Goal: Transaction & Acquisition: Purchase product/service

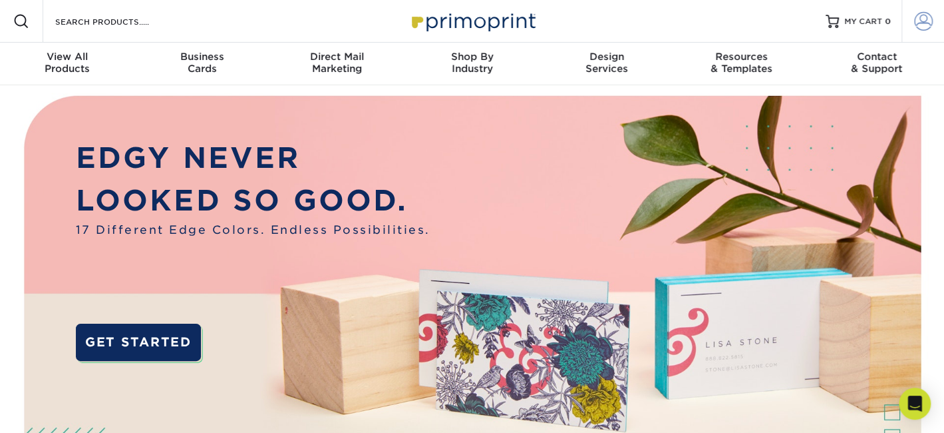
click at [922, 21] on span at bounding box center [923, 21] width 19 height 19
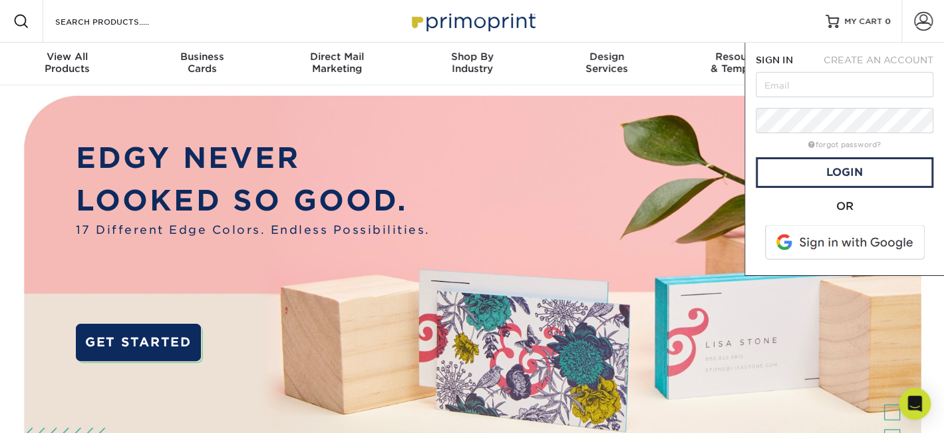
click at [841, 249] on span at bounding box center [846, 242] width 170 height 35
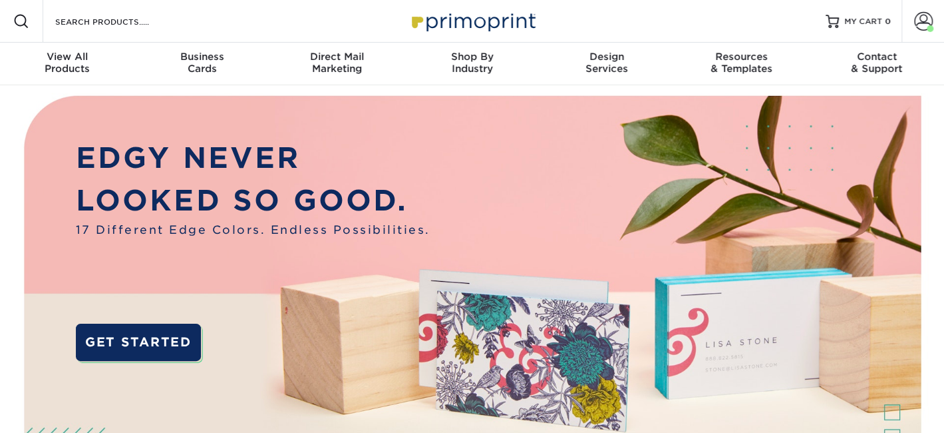
click at [441, 130] on img at bounding box center [472, 318] width 935 height 467
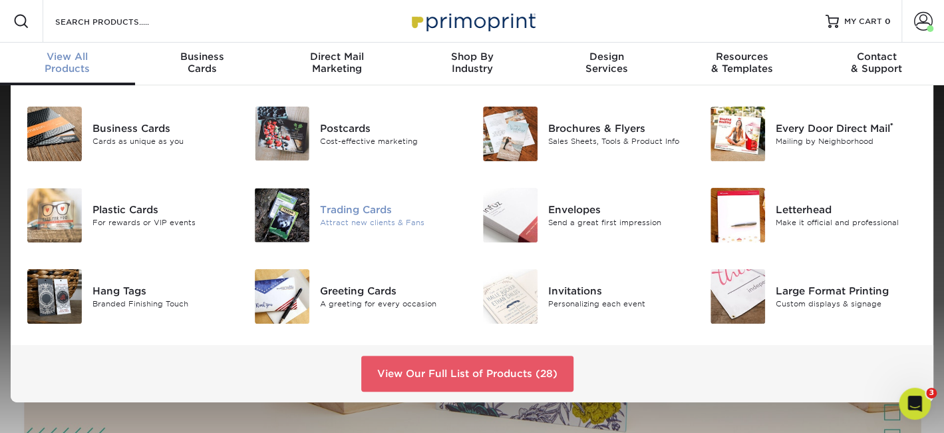
click at [359, 222] on div "Attract new clients & Fans" at bounding box center [391, 222] width 142 height 11
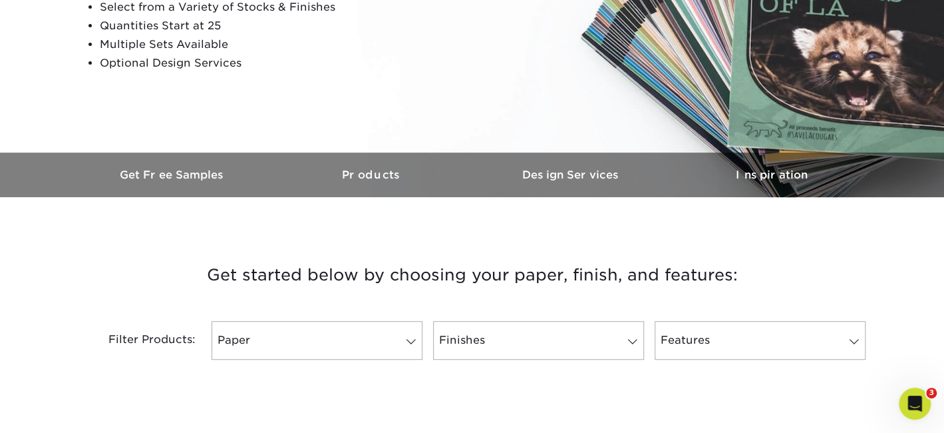
scroll to position [466, 0]
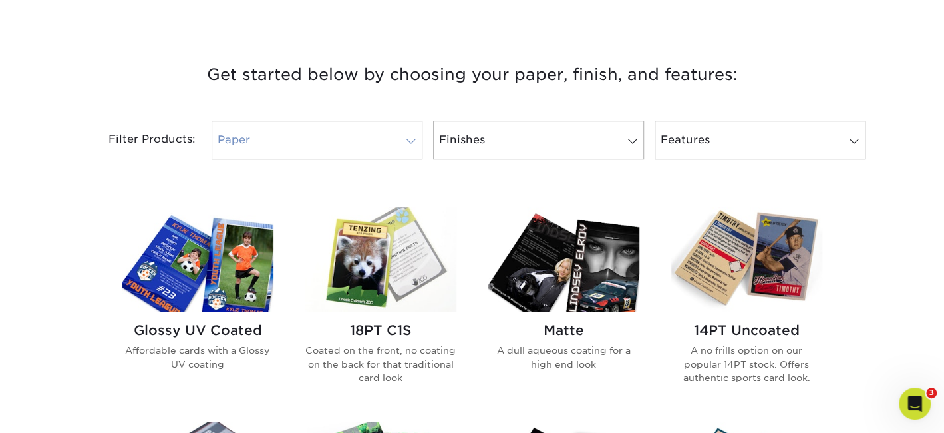
click at [411, 144] on span at bounding box center [411, 141] width 19 height 11
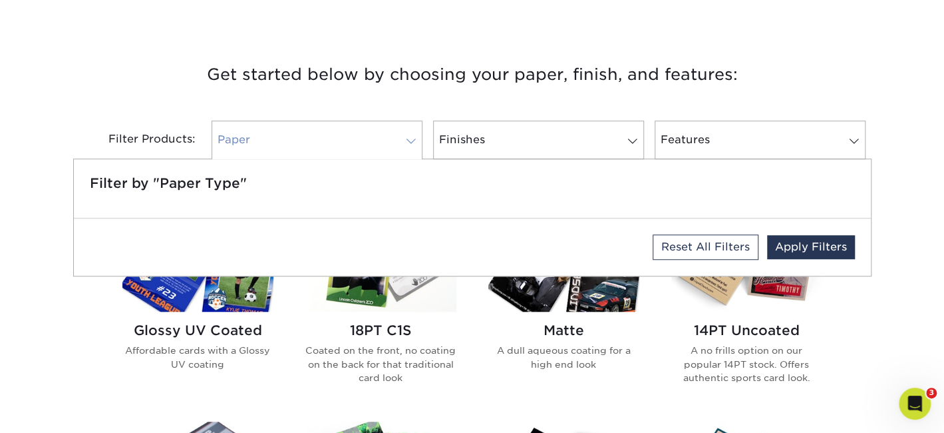
click at [411, 144] on span at bounding box center [411, 141] width 19 height 11
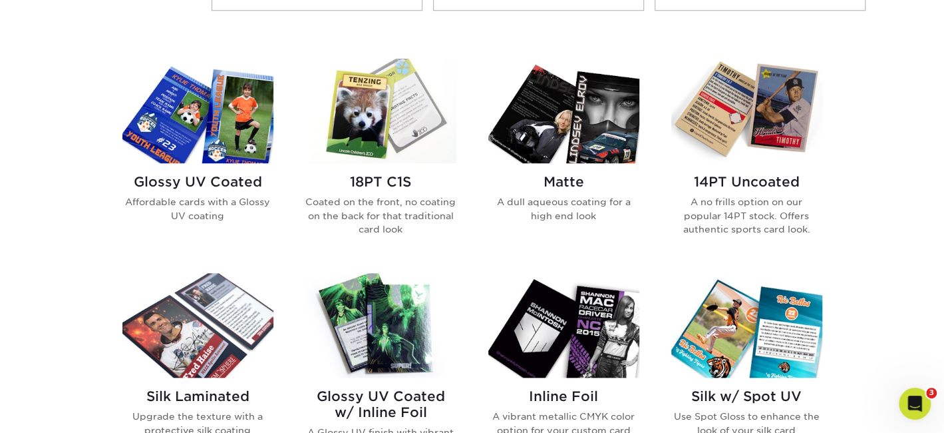
scroll to position [621, 0]
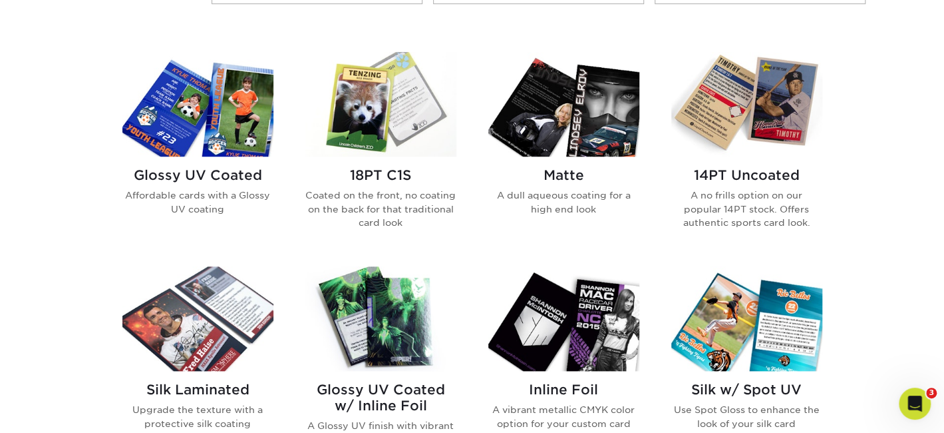
click at [597, 128] on img at bounding box center [563, 104] width 151 height 104
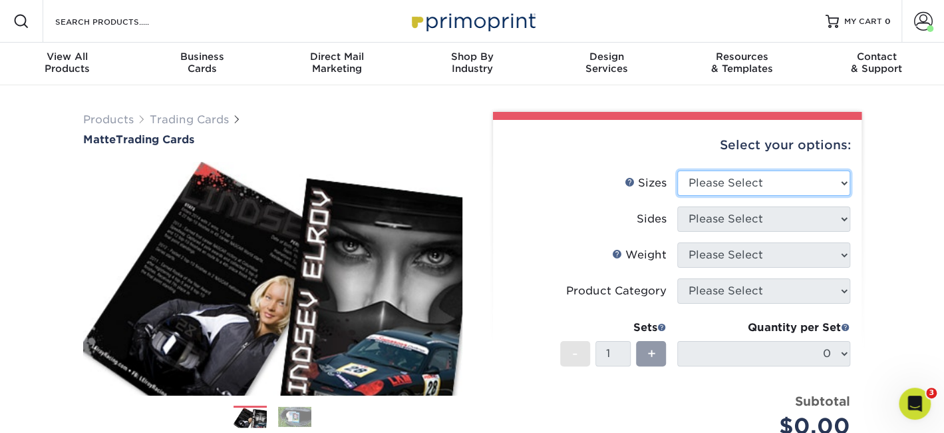
click at [747, 189] on select "Please Select 2.5" x 3.5"" at bounding box center [763, 182] width 173 height 25
select select "2.50x3.50"
click at [677, 170] on select "Please Select 2.5" x 3.5"" at bounding box center [763, 182] width 173 height 25
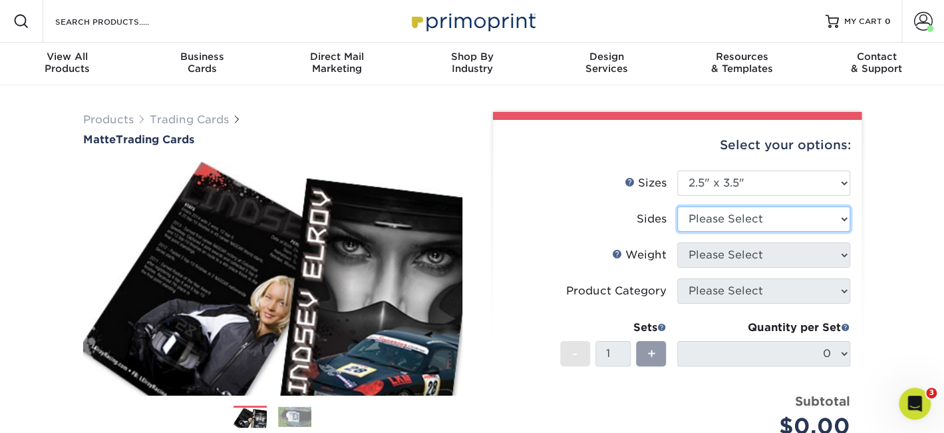
click at [735, 219] on select "Please Select Print Both Sides Print Front Only" at bounding box center [763, 218] width 173 height 25
select select "13abbda7-1d64-4f25-8bb2-c179b224825d"
click at [677, 206] on select "Please Select Print Both Sides Print Front Only" at bounding box center [763, 218] width 173 height 25
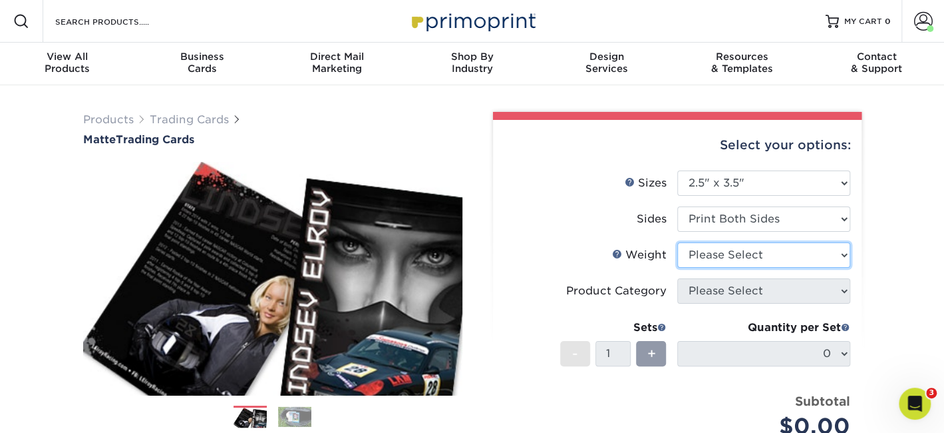
click at [733, 254] on select "Please Select 16PT 14PT" at bounding box center [763, 254] width 173 height 25
select select "16PT"
click at [677, 242] on select "Please Select 16PT 14PT" at bounding box center [763, 254] width 173 height 25
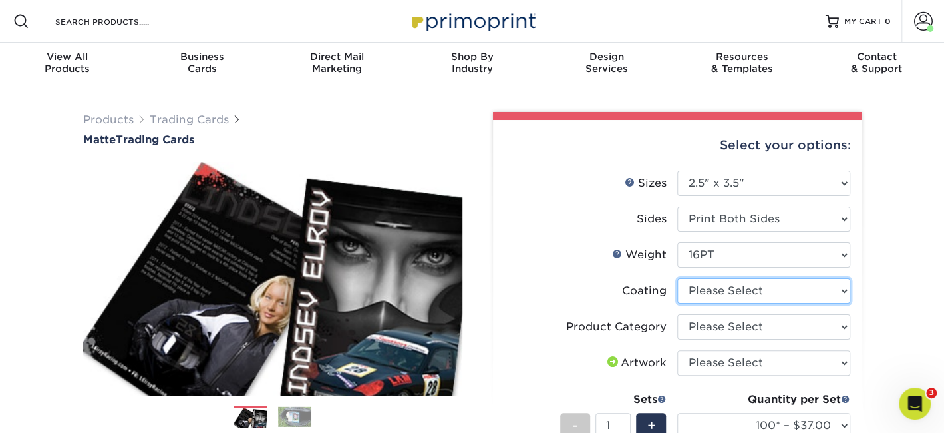
click at [725, 291] on select at bounding box center [763, 290] width 173 height 25
select select "121bb7b5-3b4d-429f-bd8d-bbf80e953313"
click at [677, 278] on select at bounding box center [763, 290] width 173 height 25
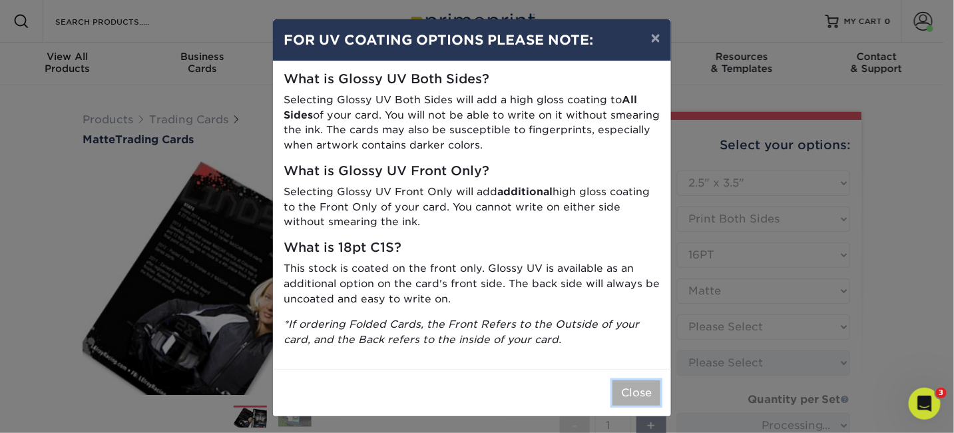
click at [624, 390] on button "Close" at bounding box center [636, 392] width 48 height 25
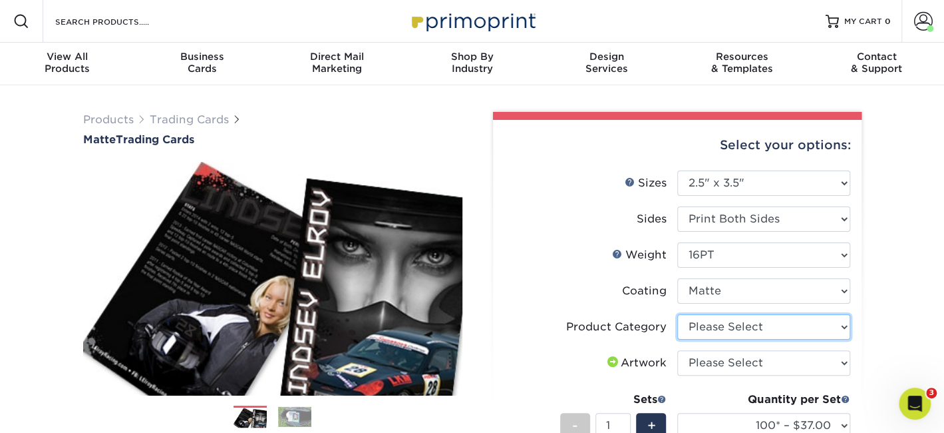
click at [699, 324] on select "Please Select Trading Cards" at bounding box center [763, 326] width 173 height 25
select select "c2f9bce9-36c2-409d-b101-c29d9d031e18"
click at [677, 314] on select "Please Select Trading Cards" at bounding box center [763, 326] width 173 height 25
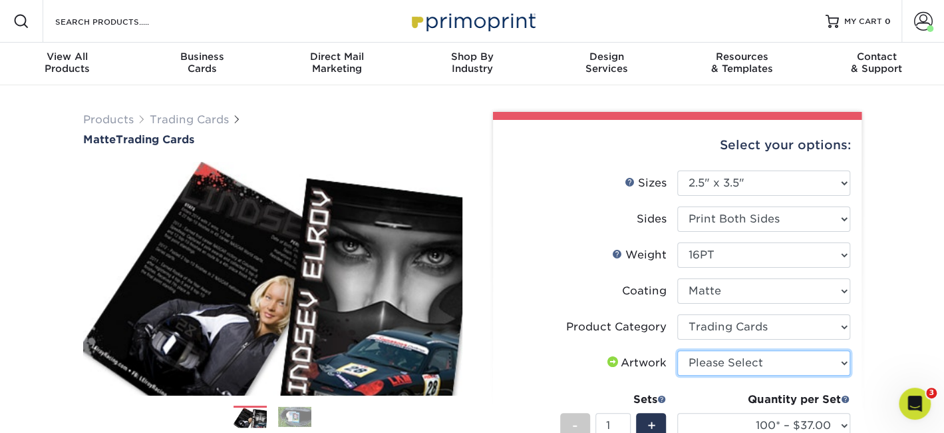
click at [705, 363] on select "Please Select I will upload files I need a design - $100" at bounding box center [763, 362] width 173 height 25
select select "upload"
click at [677, 350] on select "Please Select I will upload files I need a design - $100" at bounding box center [763, 362] width 173 height 25
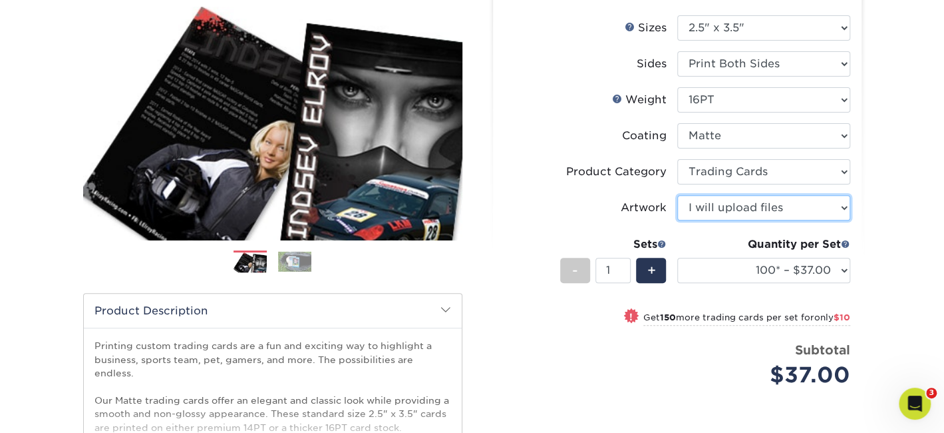
scroll to position [310, 0]
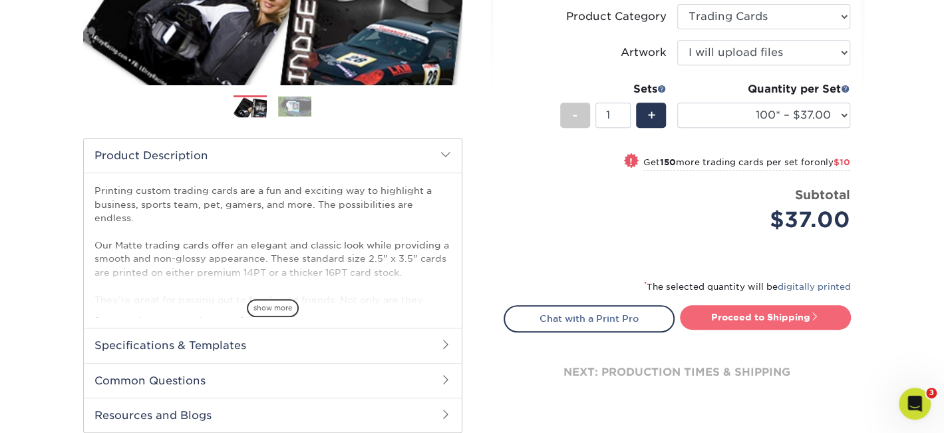
click at [731, 317] on link "Proceed to Shipping" at bounding box center [765, 317] width 171 height 24
type input "Set 1"
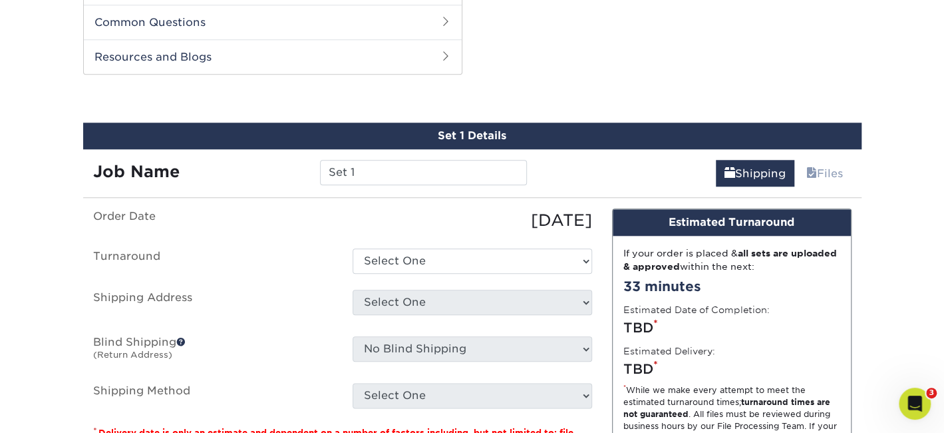
scroll to position [675, 0]
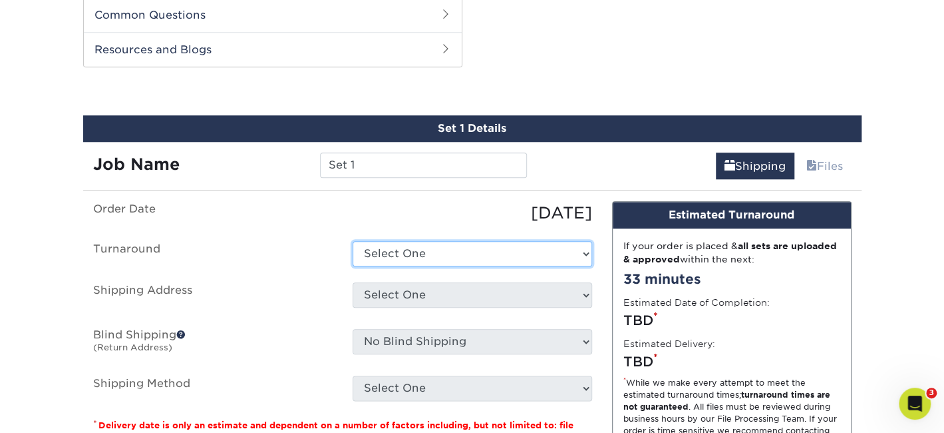
click at [467, 251] on select "Select One 2-4 Business Days 2 Day Next Business Day" at bounding box center [473, 253] width 240 height 25
select select "1f58305e-e1e2-4755-8b3f-6b8067891deb"
click at [353, 241] on select "Select One 2-4 Business Days 2 Day Next Business Day" at bounding box center [473, 253] width 240 height 25
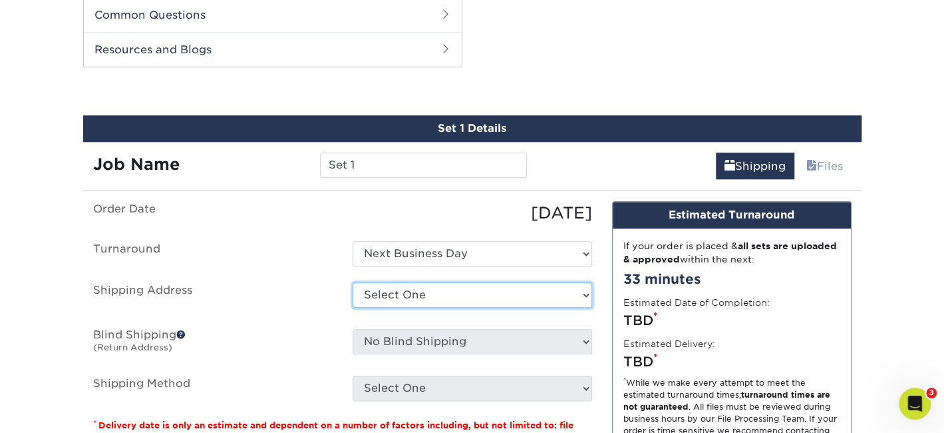
click at [464, 291] on select "Select One GAC Office + Add New Address" at bounding box center [473, 294] width 240 height 25
select select "272480"
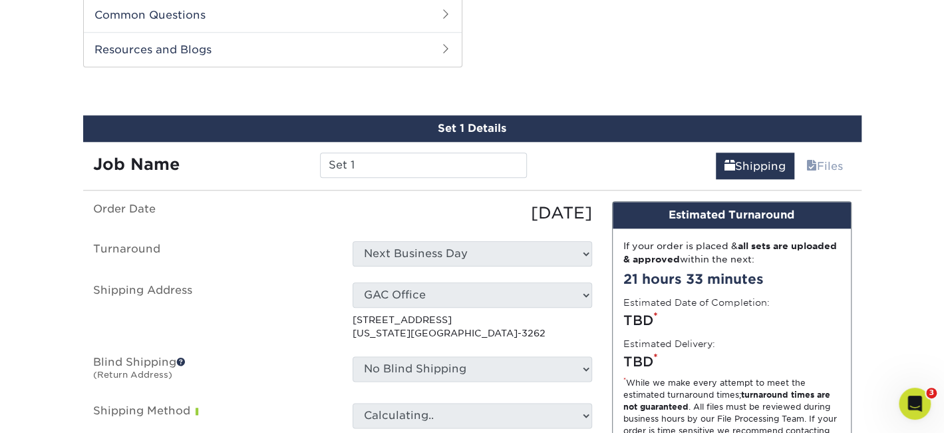
scroll to position [831, 0]
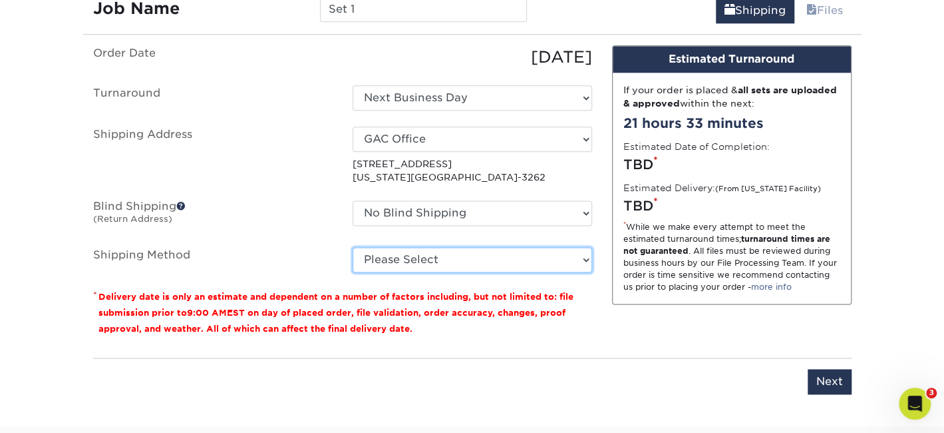
click at [508, 262] on select "Please Select Ground Shipping (+$16.16) 3 Day Shipping Service (+$19.90) 2 Day …" at bounding box center [473, 259] width 240 height 25
select select "13"
click at [353, 247] on select "Please Select Ground Shipping (+$16.16) 3 Day Shipping Service (+$19.90) 2 Day …" at bounding box center [473, 259] width 240 height 25
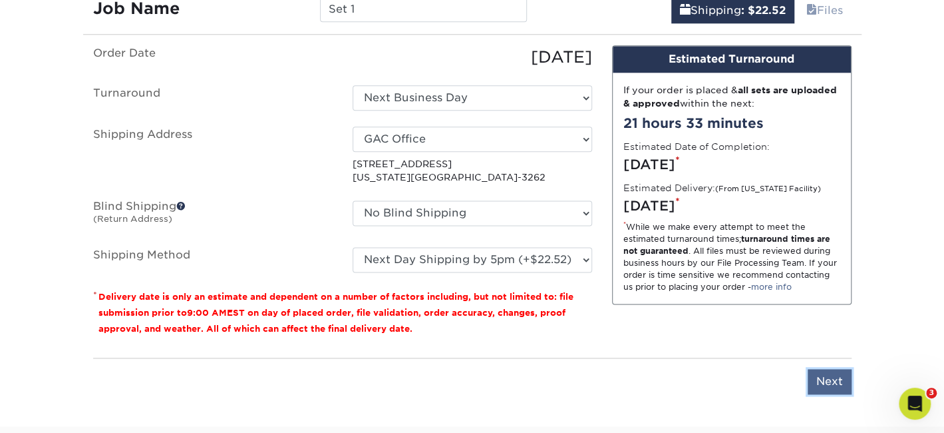
click at [824, 377] on input "Next" at bounding box center [830, 381] width 44 height 25
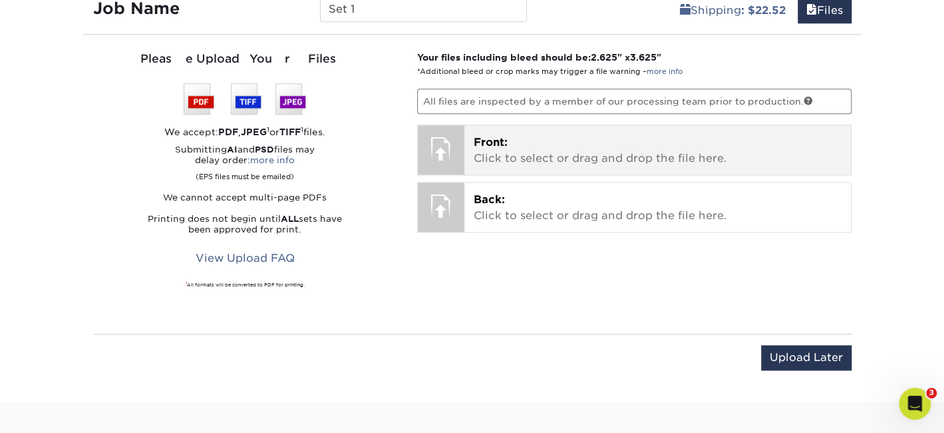
click at [507, 148] on p "Front: Click to select or drag and drop the file here." at bounding box center [658, 150] width 368 height 32
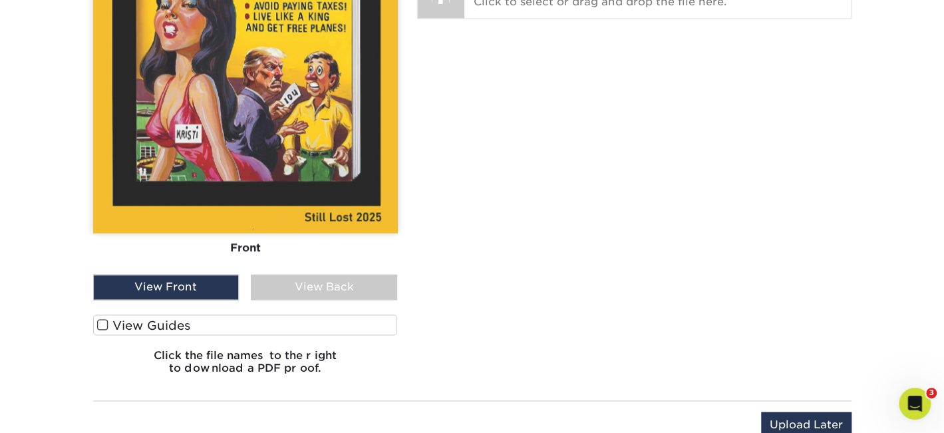
scroll to position [1074, 0]
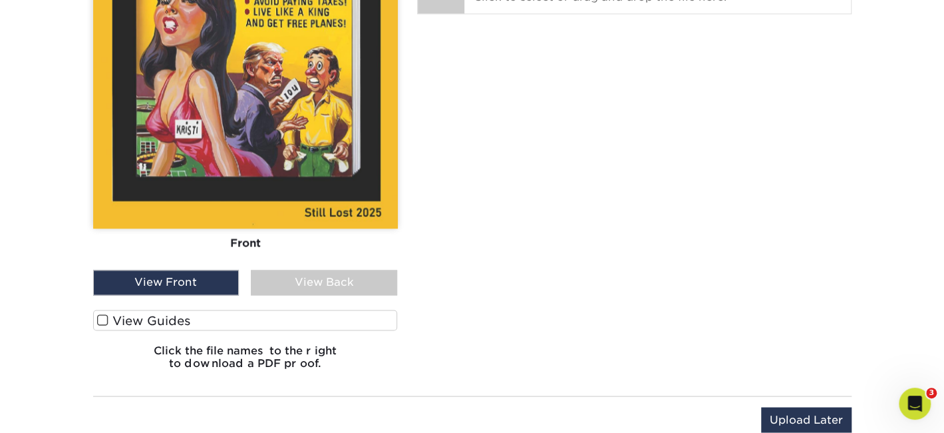
click at [102, 313] on span at bounding box center [102, 319] width 11 height 13
click at [0, 0] on input "View Guides" at bounding box center [0, 0] width 0 height 0
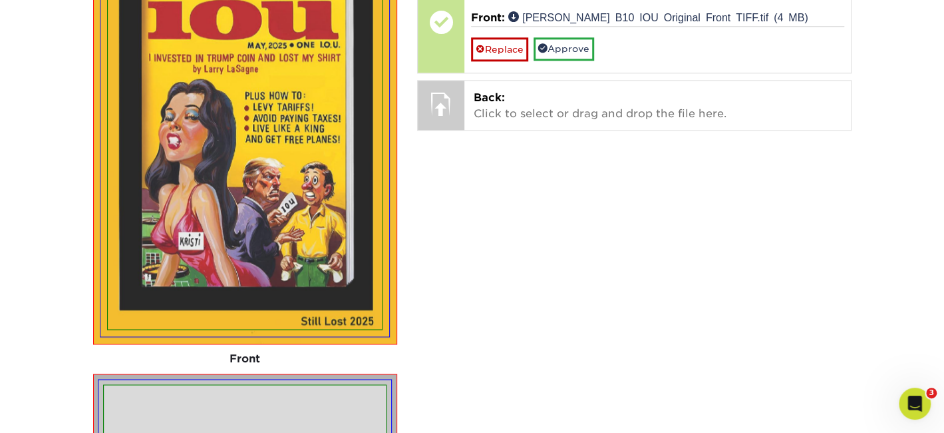
scroll to position [970, 0]
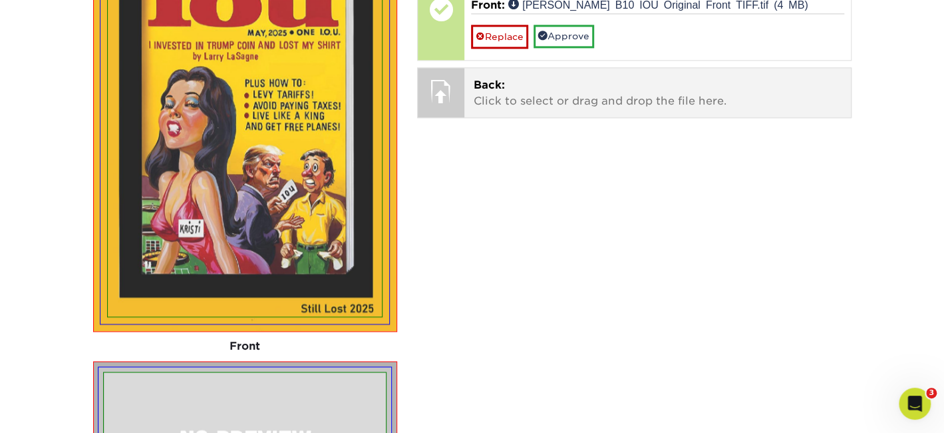
click at [480, 85] on span "Back:" at bounding box center [489, 85] width 31 height 13
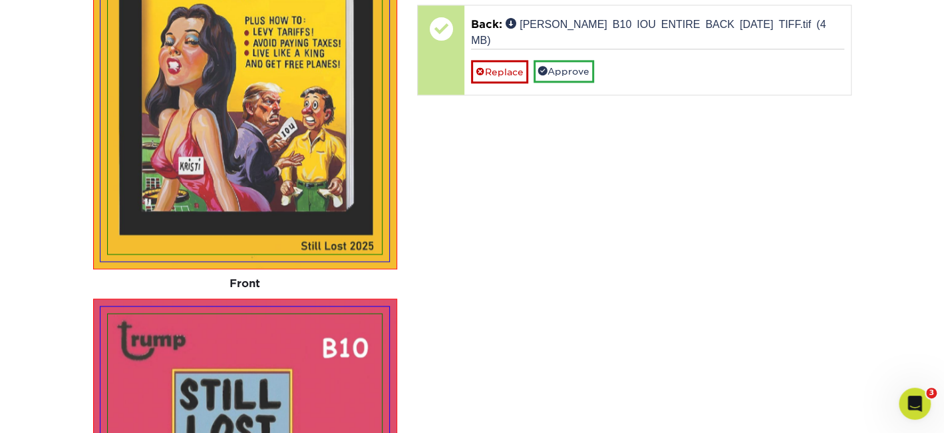
scroll to position [753, 0]
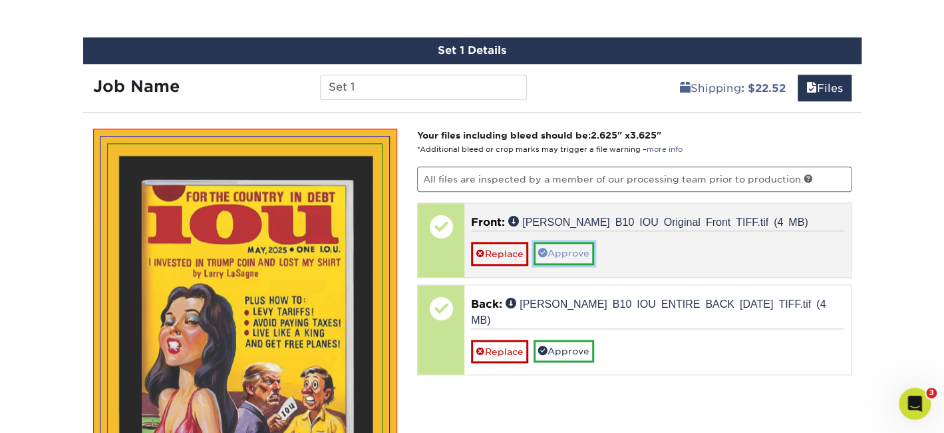
click at [567, 250] on link "Approve" at bounding box center [564, 253] width 61 height 23
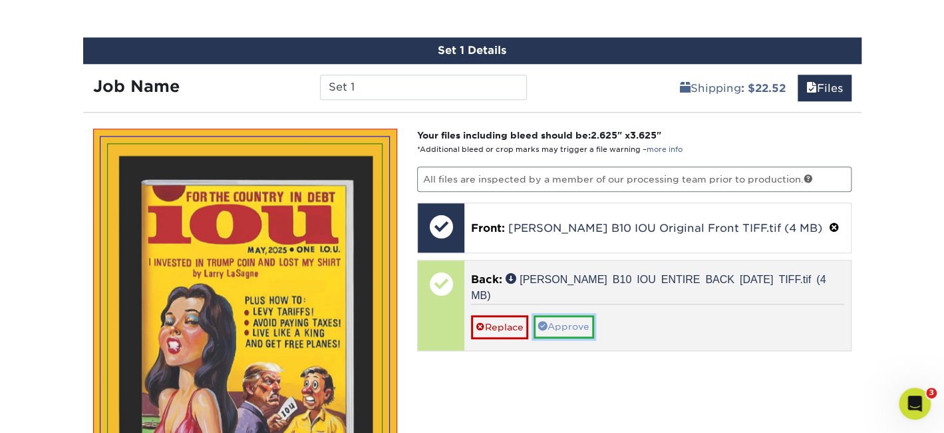
click at [560, 315] on link "Approve" at bounding box center [564, 326] width 61 height 23
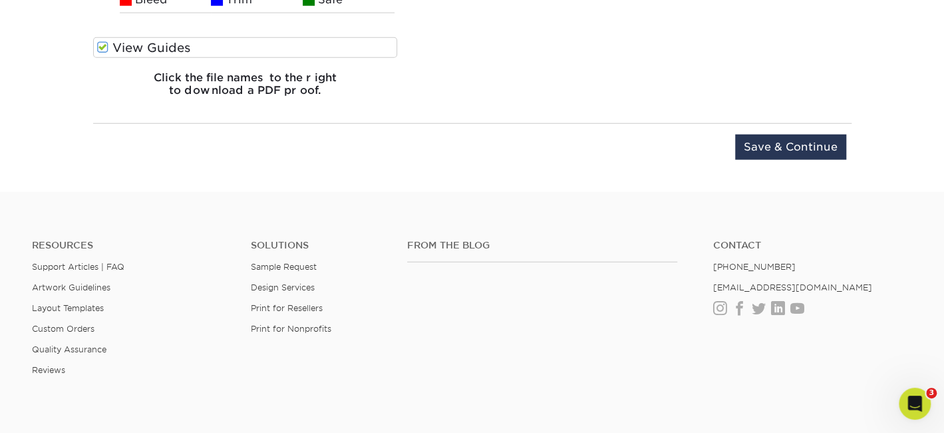
scroll to position [1791, 0]
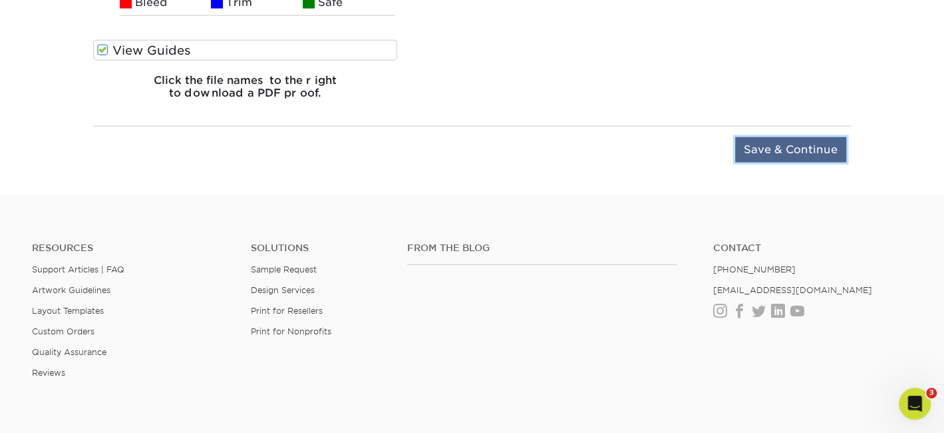
click at [781, 150] on input "Save & Continue" at bounding box center [790, 149] width 111 height 25
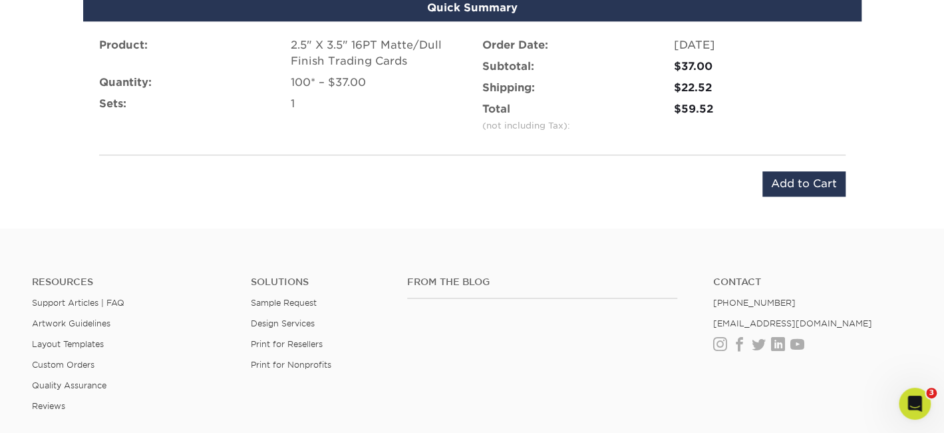
scroll to position [856, 0]
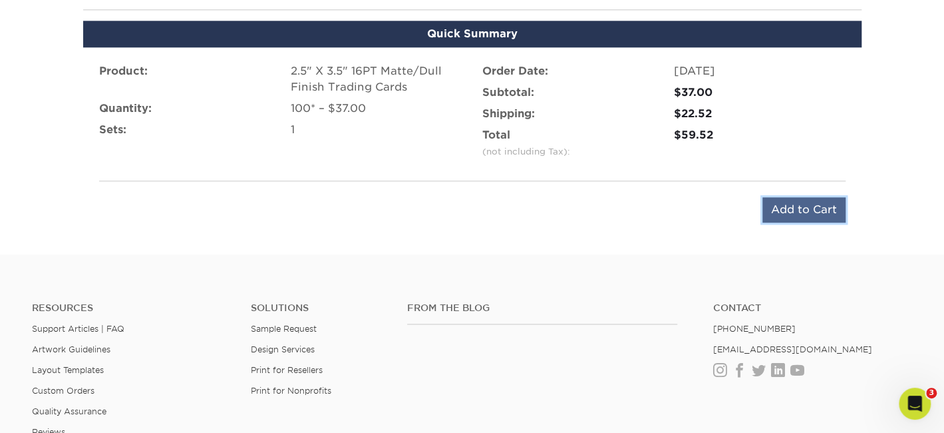
click at [802, 208] on input "Add to Cart" at bounding box center [804, 209] width 83 height 25
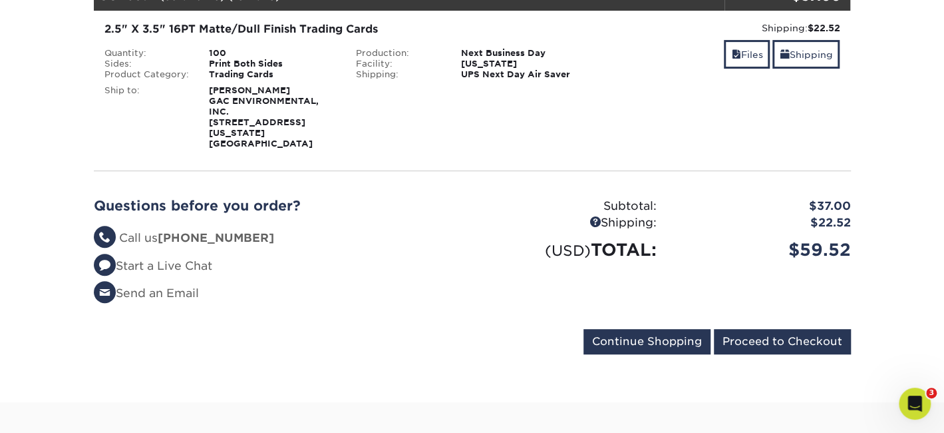
scroll to position [310, 0]
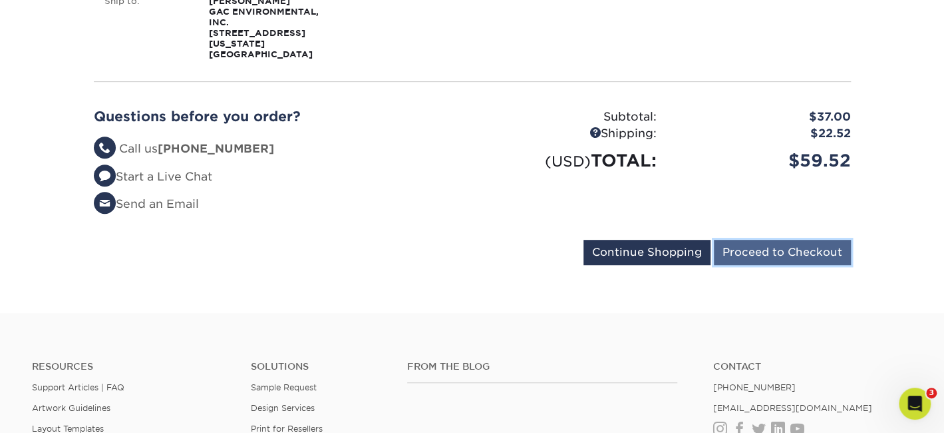
click at [741, 240] on input "Proceed to Checkout" at bounding box center [782, 252] width 137 height 25
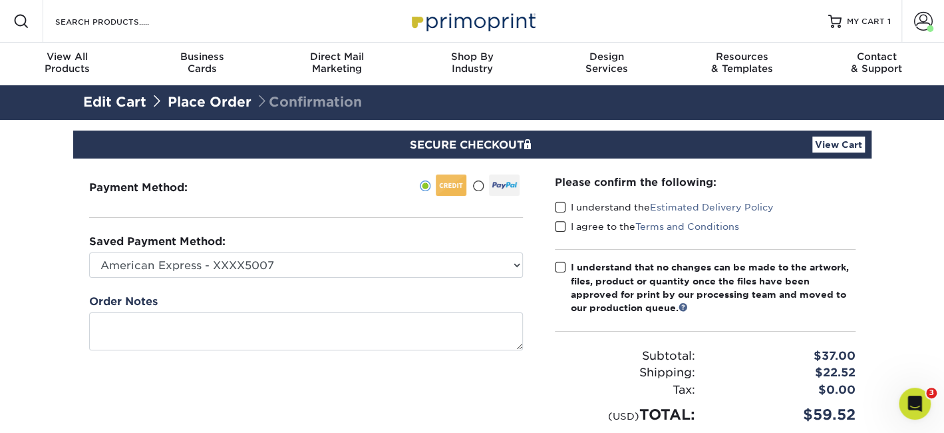
click at [559, 205] on span at bounding box center [560, 207] width 11 height 13
click at [0, 0] on input "I understand the Estimated Delivery Policy" at bounding box center [0, 0] width 0 height 0
click at [560, 227] on span at bounding box center [560, 226] width 11 height 13
click at [0, 0] on input "I agree to the Terms and Conditions" at bounding box center [0, 0] width 0 height 0
click at [563, 256] on div "Please confirm the following: I understand the Estimated Delivery Policy I agre…" at bounding box center [705, 299] width 301 height 251
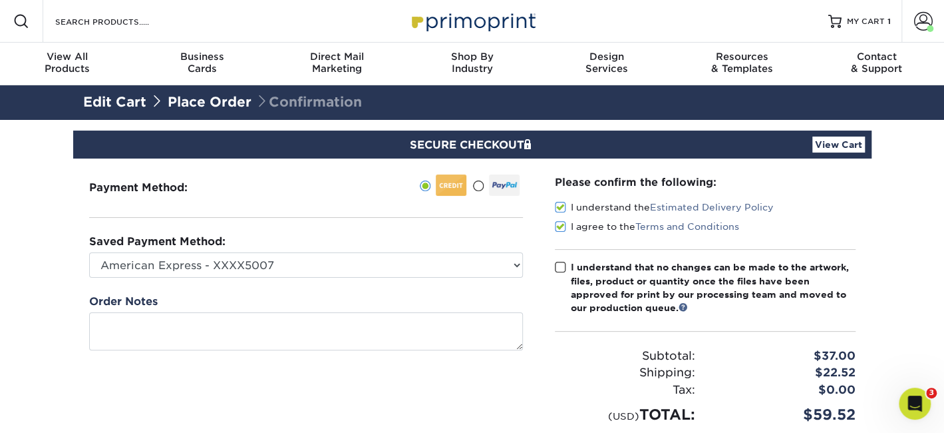
click at [564, 265] on span at bounding box center [560, 267] width 11 height 13
click at [0, 0] on input "I understand that no changes can be made to the artwork, files, product or quan…" at bounding box center [0, 0] width 0 height 0
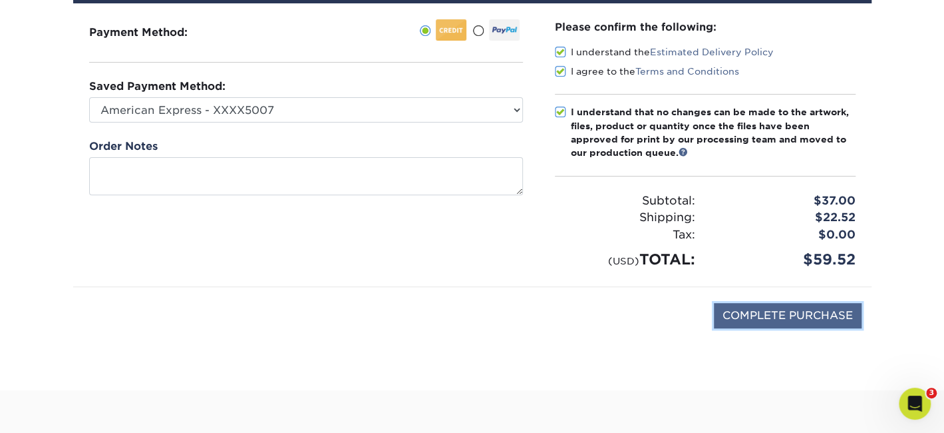
click at [758, 311] on input "COMPLETE PURCHASE" at bounding box center [788, 315] width 148 height 25
type input "PROCESSING, PLEASE WAIT..."
